Goal: Use online tool/utility

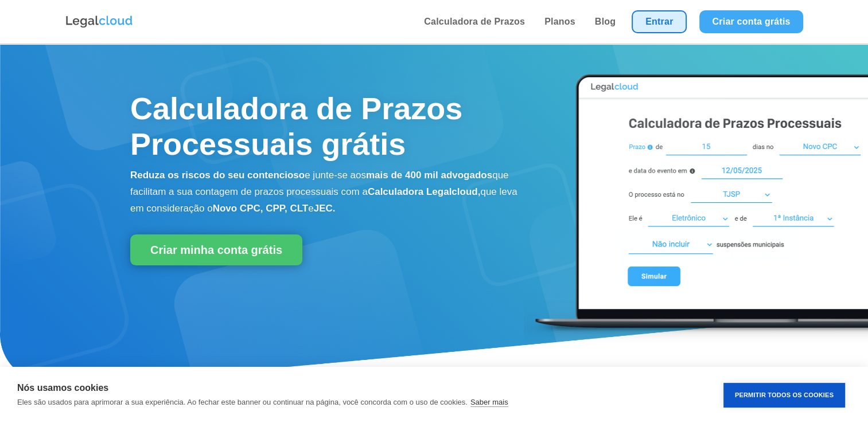
click at [669, 21] on link "Entrar" at bounding box center [658, 21] width 55 height 23
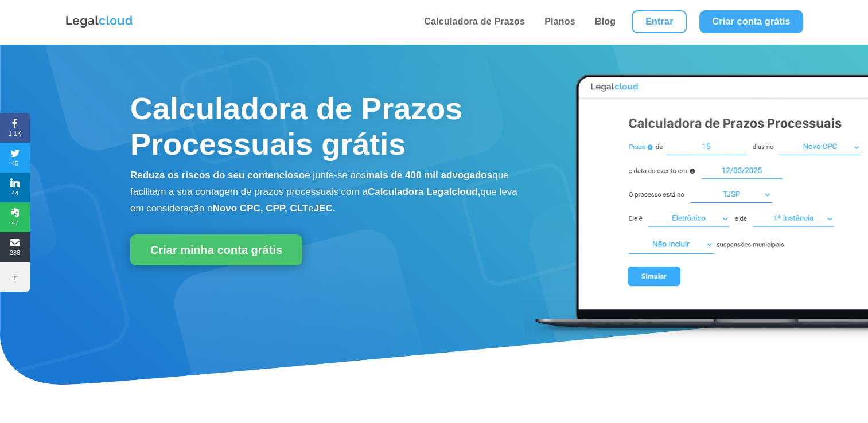
click at [651, 274] on img at bounding box center [696, 203] width 344 height 282
click at [459, 19] on link "Calculadora de Prazos" at bounding box center [474, 22] width 108 height 44
click at [652, 18] on link "Entrar" at bounding box center [658, 21] width 55 height 23
